Goal: Navigation & Orientation: Find specific page/section

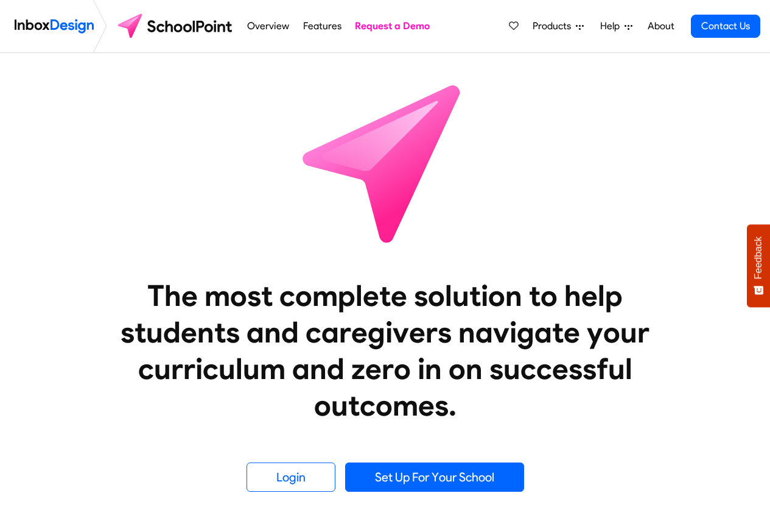
click at [300, 26] on link "Features" at bounding box center [322, 26] width 45 height 24
